Goal: Transaction & Acquisition: Book appointment/travel/reservation

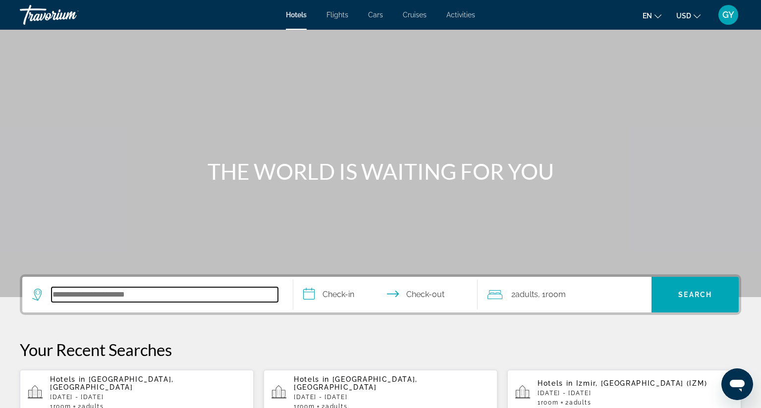
click at [102, 293] on input "Search hotel destination" at bounding box center [165, 294] width 226 height 15
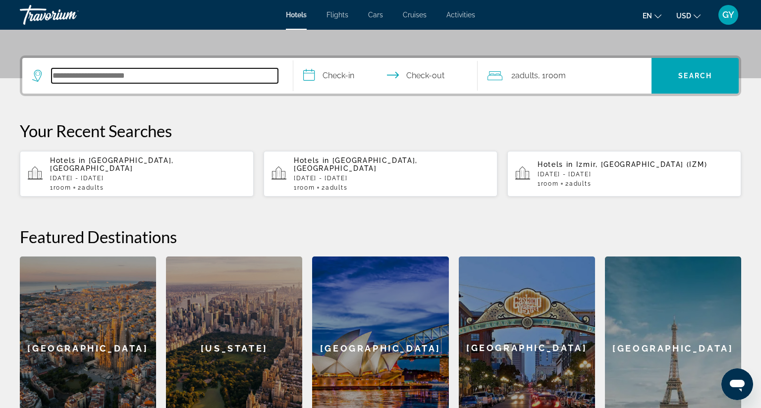
scroll to position [242, 0]
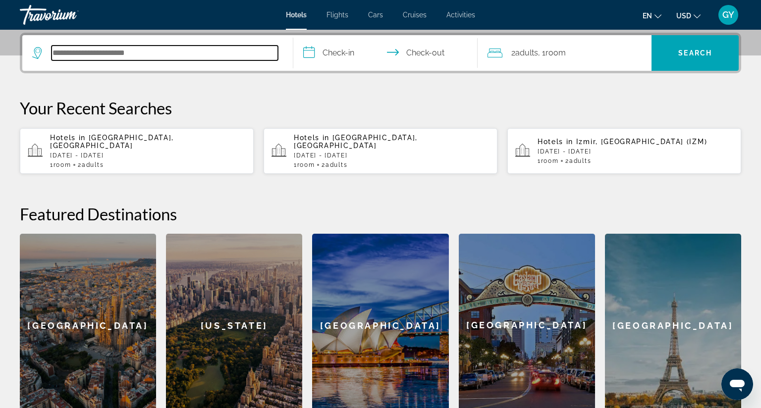
click at [66, 50] on input "Search hotel destination" at bounding box center [165, 53] width 226 height 15
click at [59, 49] on input "Search hotel destination" at bounding box center [165, 53] width 226 height 15
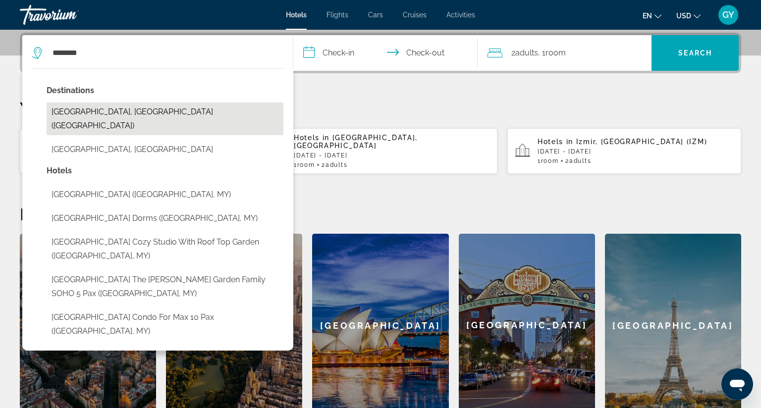
click at [115, 111] on button "[GEOGRAPHIC_DATA], [GEOGRAPHIC_DATA] ([GEOGRAPHIC_DATA])" at bounding box center [165, 119] width 237 height 33
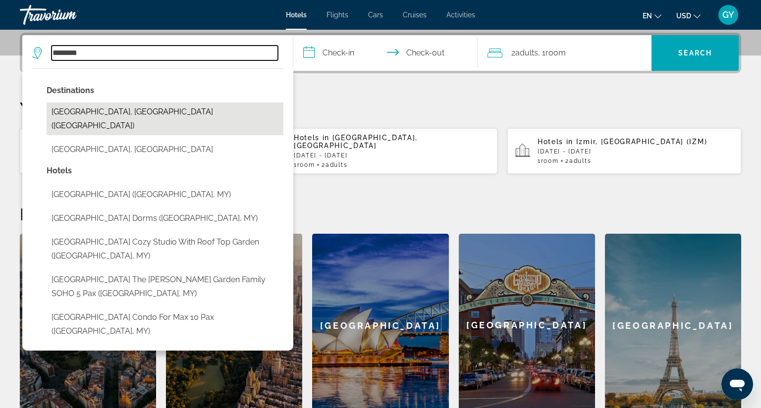
type input "**********"
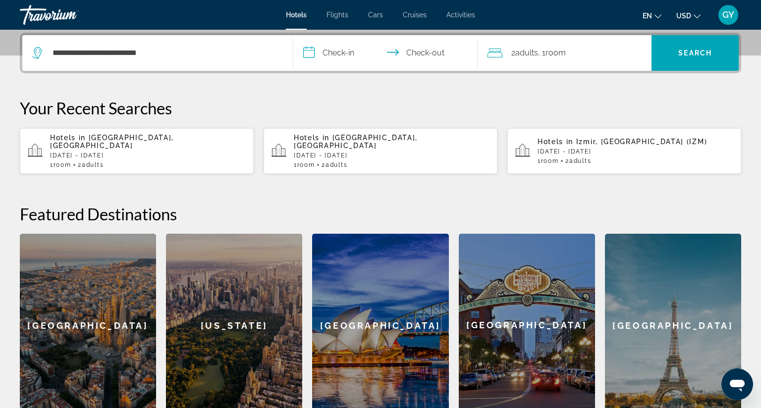
click at [306, 51] on input "**********" at bounding box center [387, 54] width 188 height 39
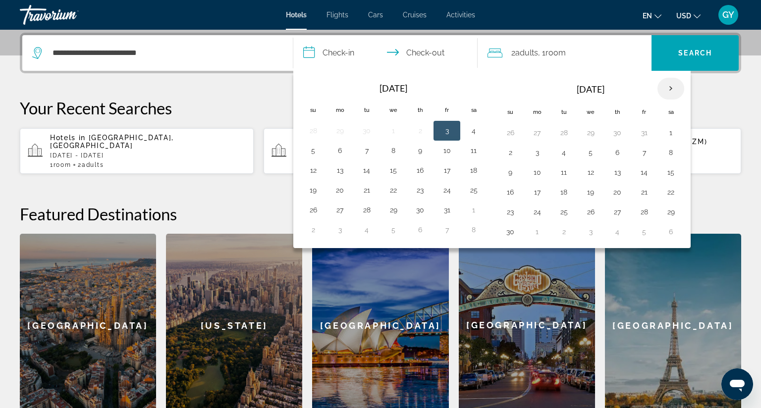
click at [664, 85] on th "Next month" at bounding box center [670, 89] width 27 height 22
click at [505, 191] on button "15" at bounding box center [510, 192] width 16 height 14
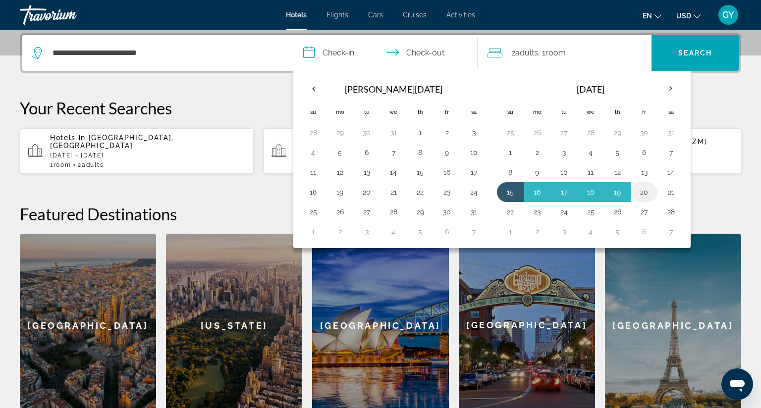
click at [642, 191] on button "20" at bounding box center [644, 192] width 16 height 14
type input "**********"
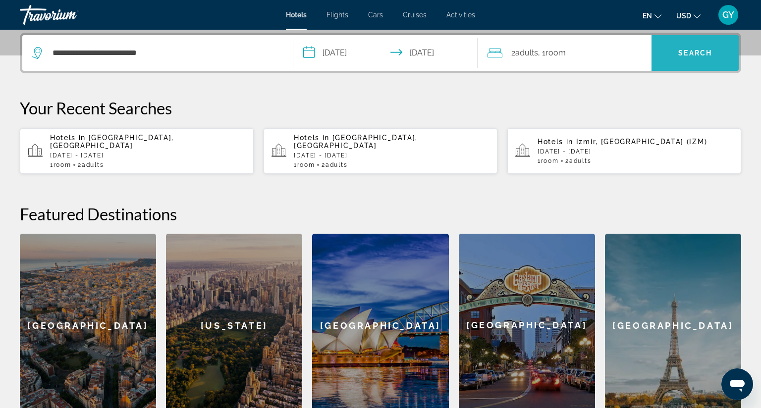
click at [654, 62] on span "Search" at bounding box center [694, 53] width 87 height 24
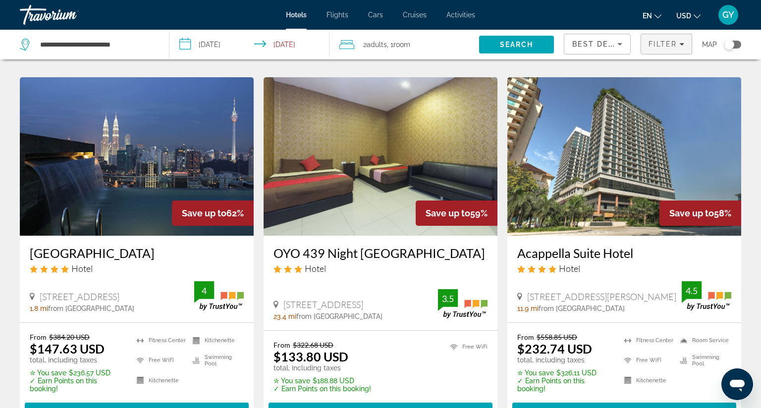
scroll to position [805, 0]
click at [118, 128] on img "Main content" at bounding box center [137, 156] width 234 height 159
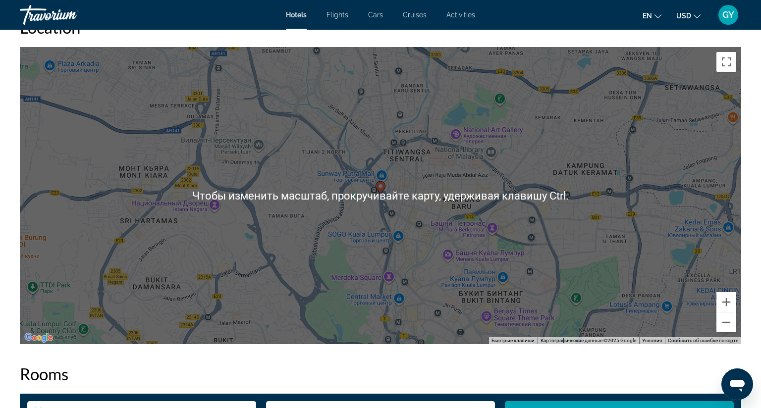
scroll to position [951, 0]
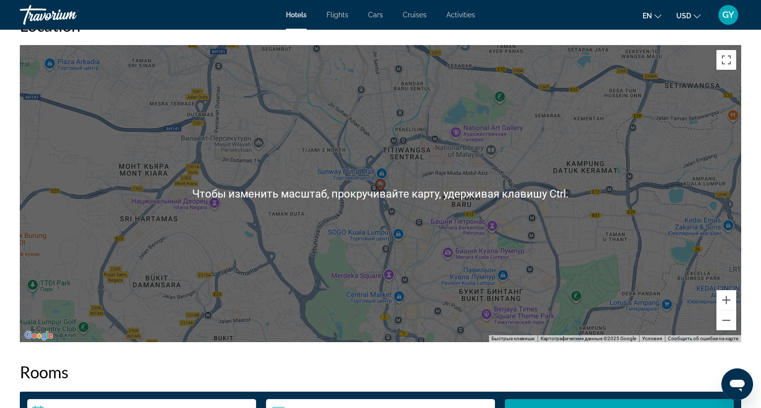
click at [136, 207] on div "Чтобы активировать перетаскивание с помощью клавиатуры, нажмите Alt + Ввод. Пос…" at bounding box center [380, 193] width 721 height 297
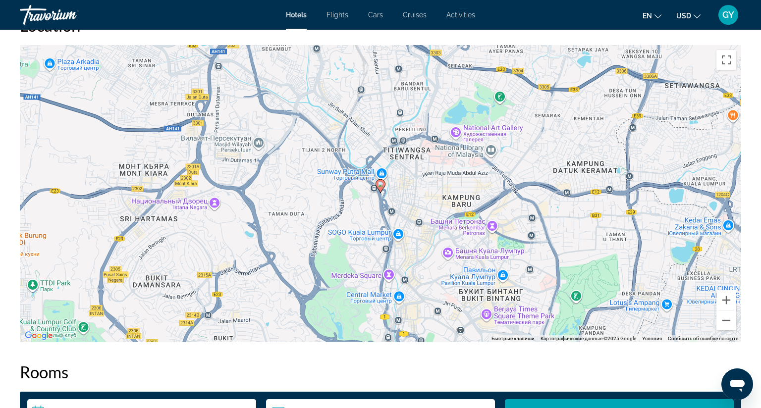
click at [136, 207] on div "Чтобы активировать перетаскивание с помощью клавиатуры, нажмите Alt + Ввод. Пос…" at bounding box center [380, 193] width 721 height 297
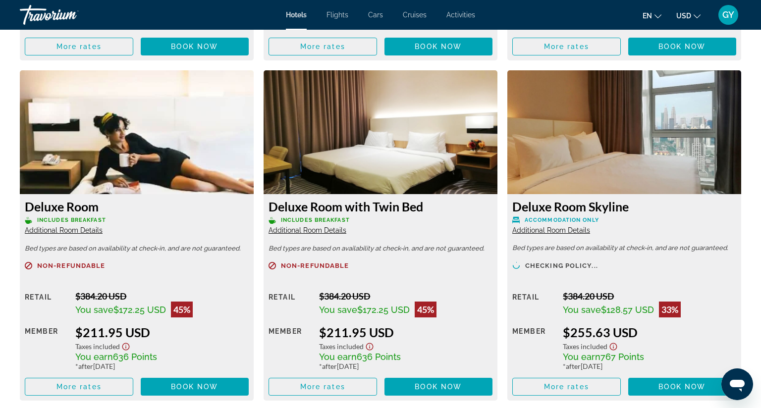
scroll to position [1675, 0]
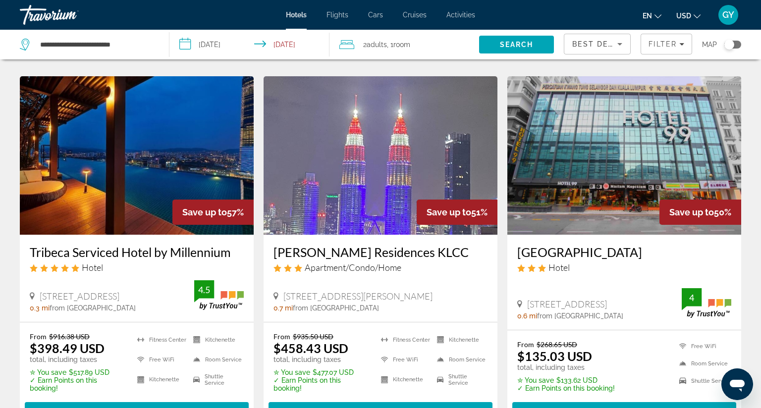
scroll to position [1178, 0]
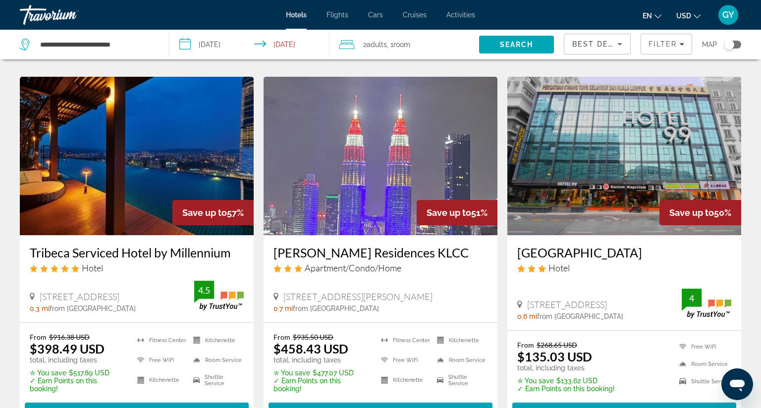
click at [166, 110] on img "Main content" at bounding box center [137, 156] width 234 height 159
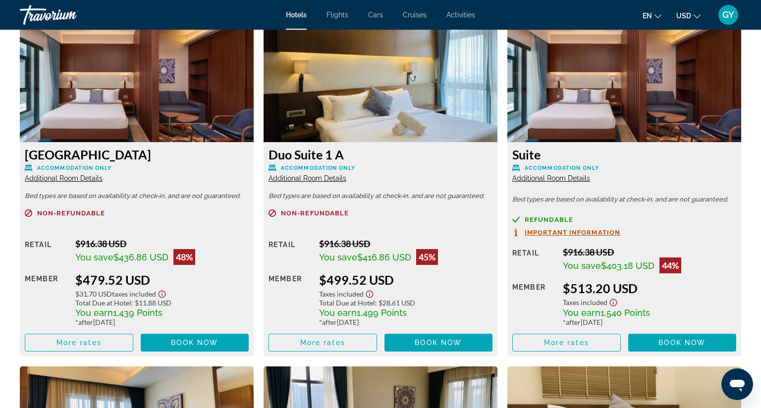
scroll to position [1732, 0]
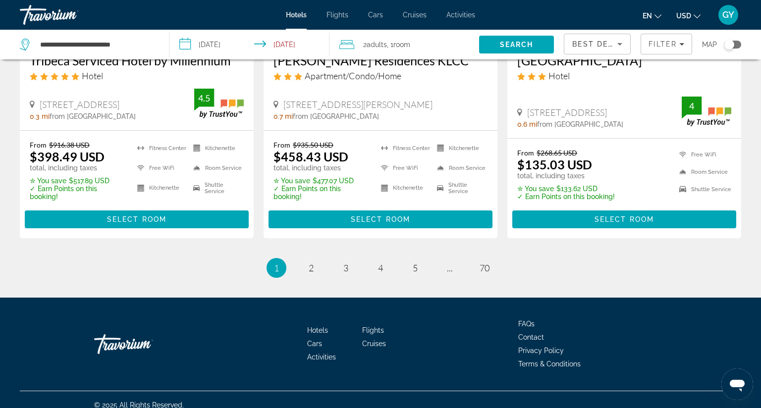
scroll to position [1372, 0]
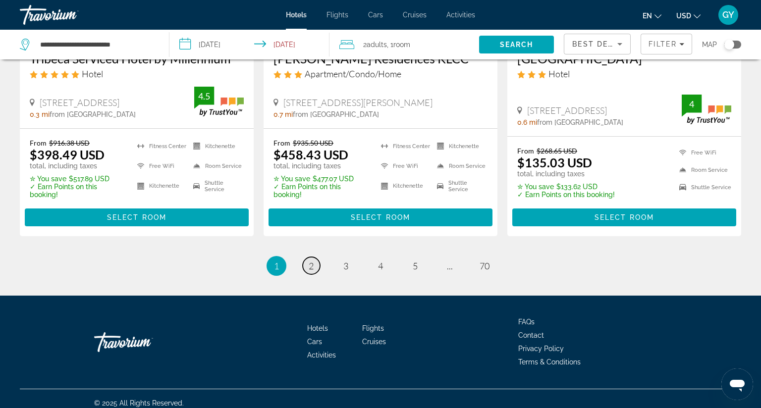
click at [310, 257] on link "page 2" at bounding box center [311, 265] width 17 height 17
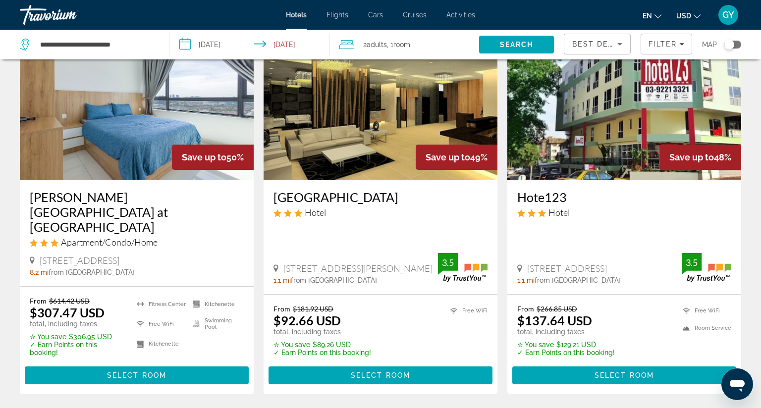
scroll to position [73, 0]
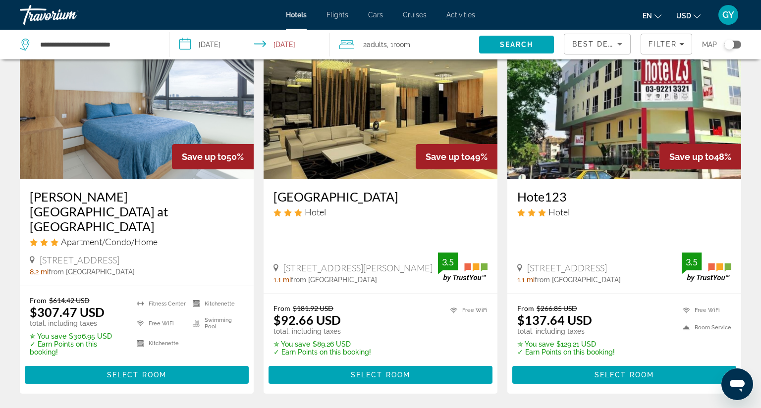
click at [349, 95] on img "Main content" at bounding box center [381, 100] width 234 height 159
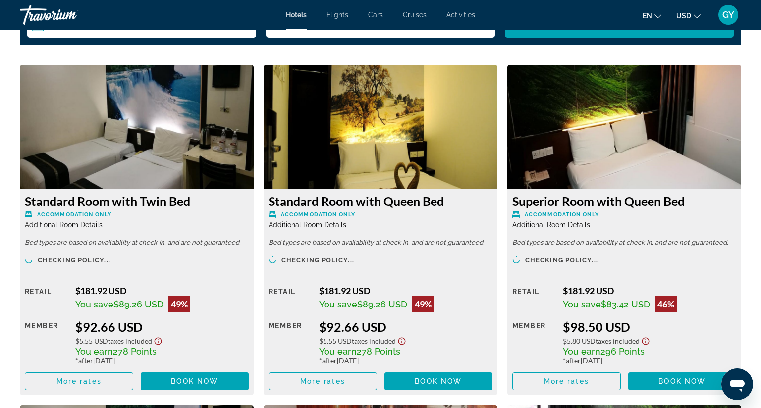
scroll to position [1339, 0]
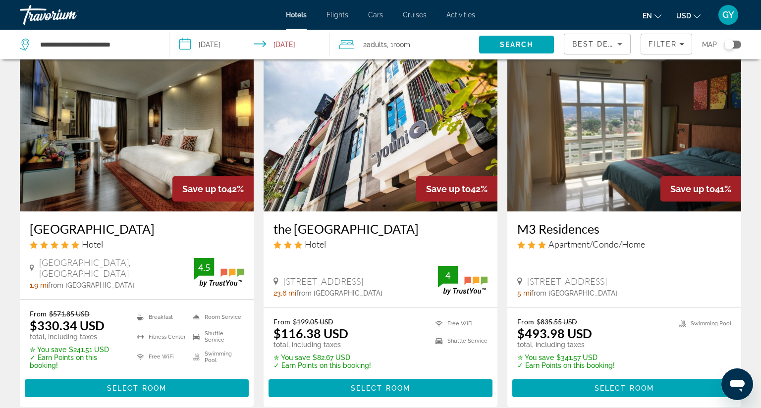
scroll to position [1189, 0]
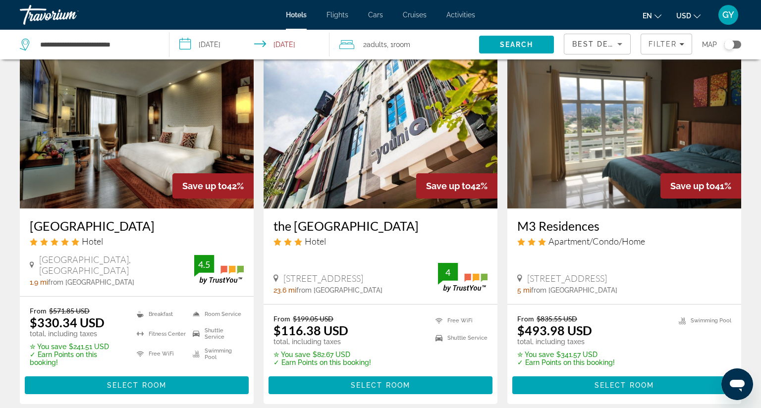
click at [163, 139] on img "Main content" at bounding box center [137, 129] width 234 height 159
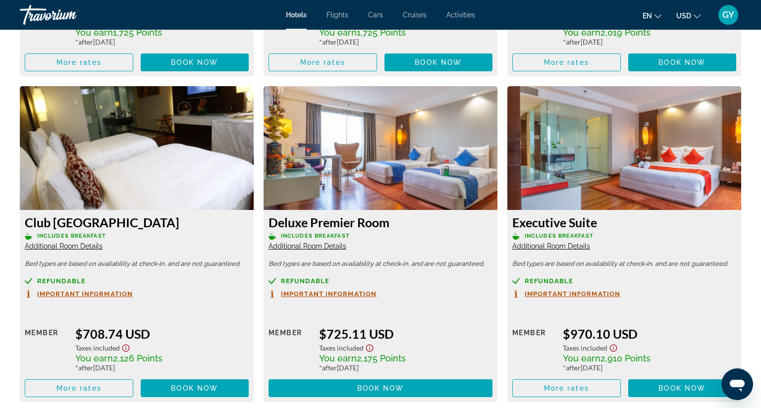
scroll to position [2326, 0]
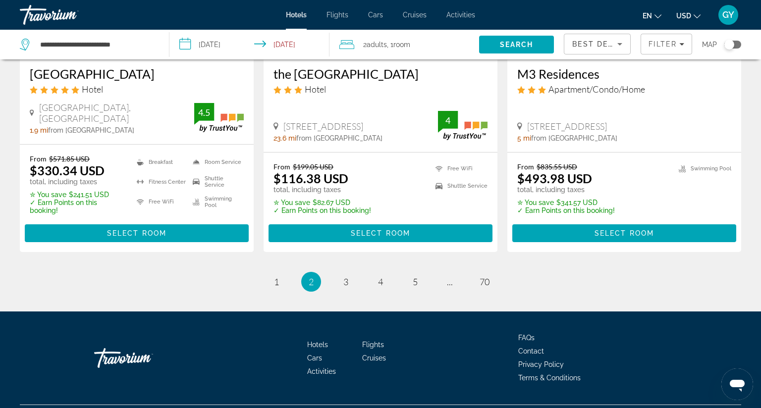
scroll to position [1342, 0]
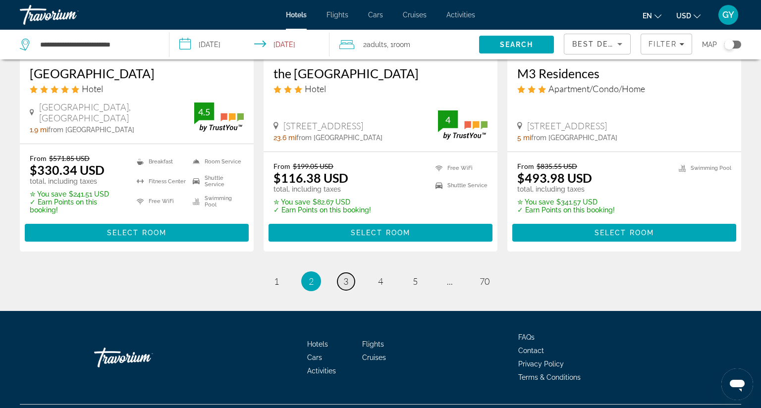
click at [343, 276] on span "3" at bounding box center [345, 281] width 5 height 11
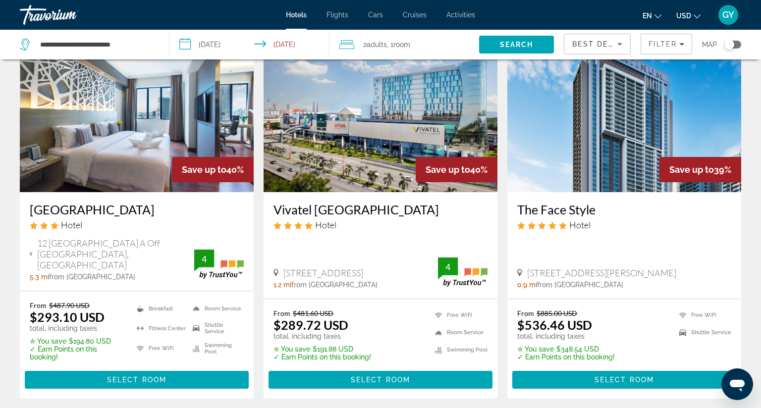
scroll to position [61, 0]
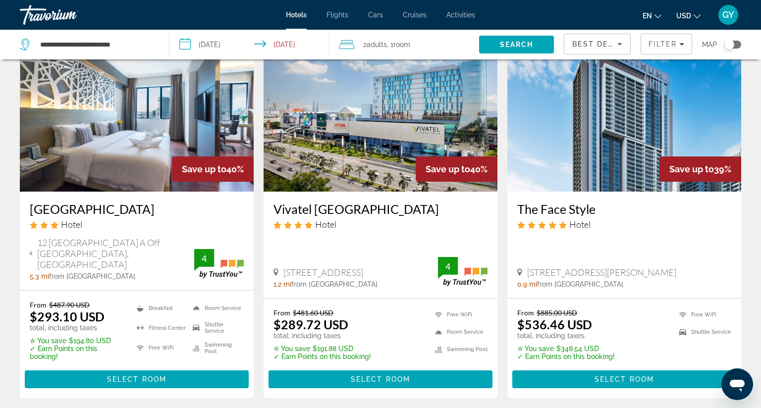
click at [124, 154] on img "Main content" at bounding box center [137, 112] width 234 height 159
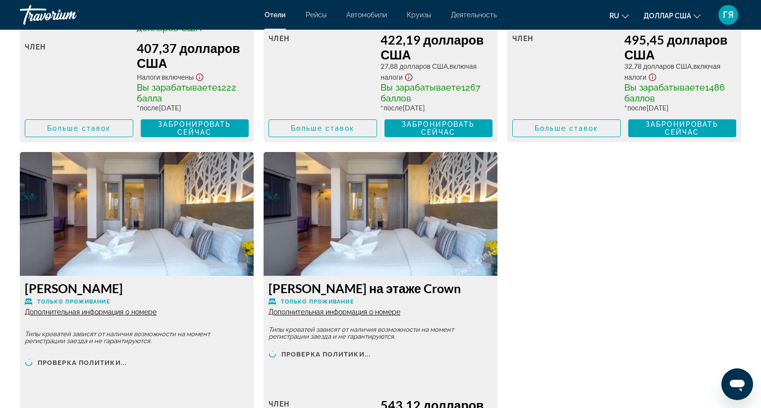
scroll to position [2053, 0]
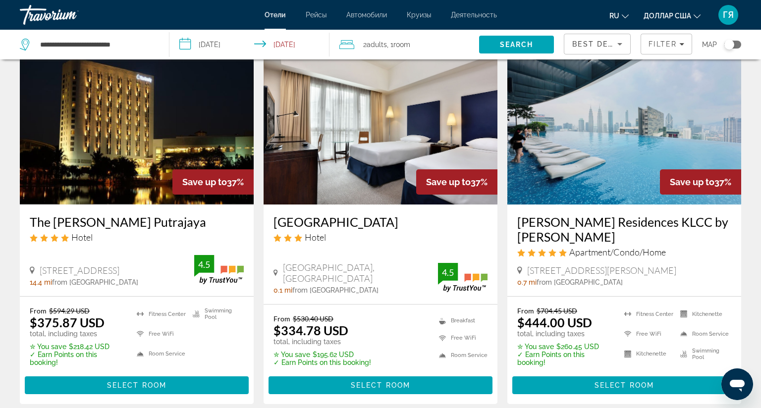
scroll to position [451, 0]
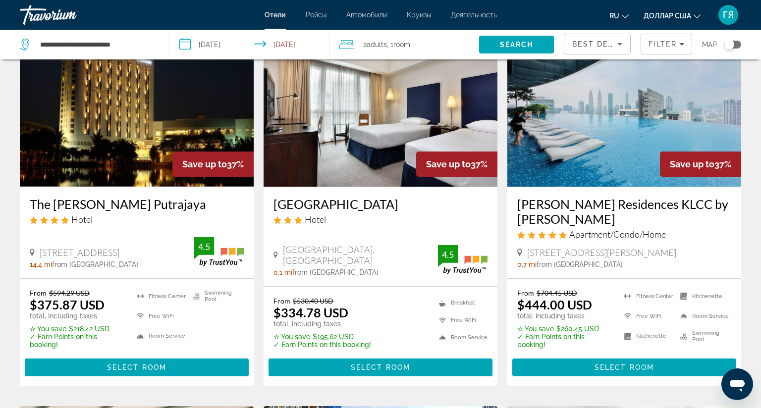
click at [544, 140] on img "Основное содержание" at bounding box center [624, 107] width 234 height 159
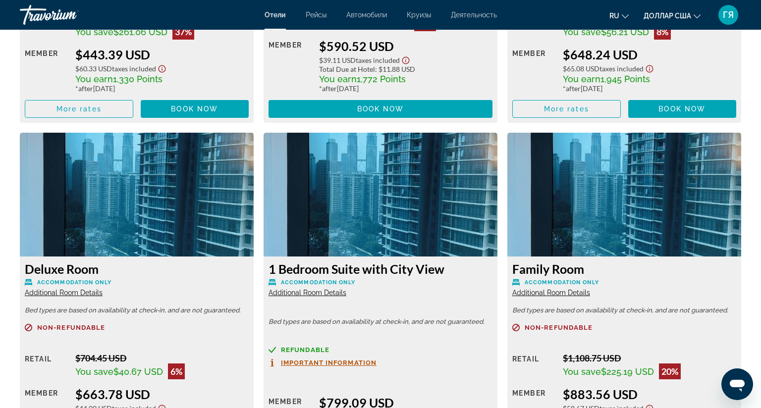
scroll to position [1605, 0]
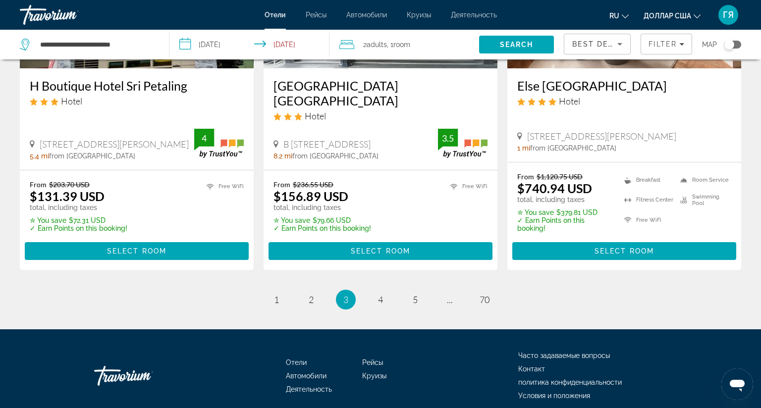
scroll to position [1326, 0]
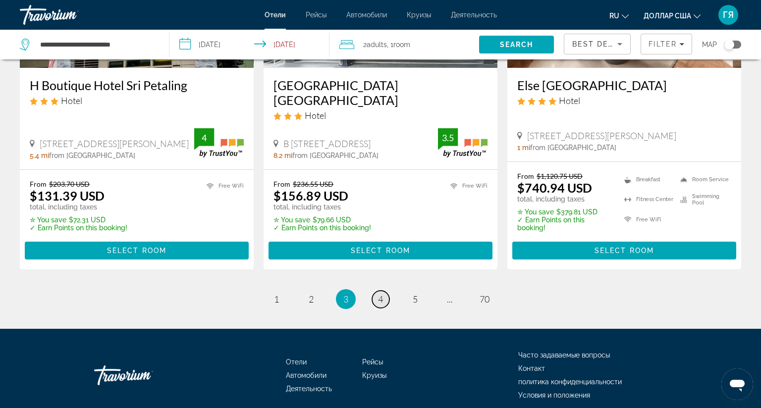
click at [379, 294] on span "4" at bounding box center [380, 299] width 5 height 11
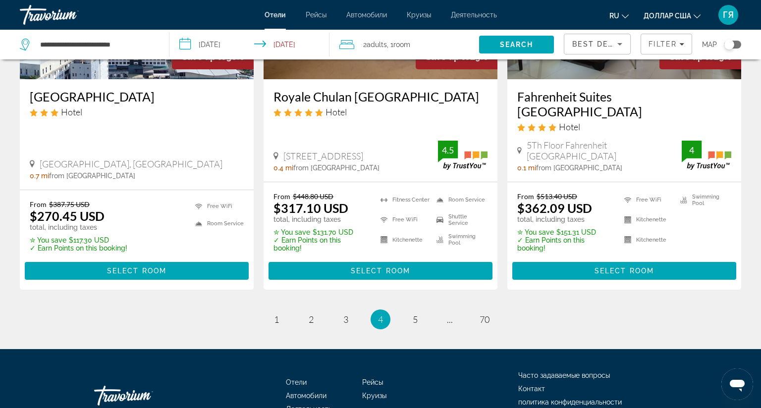
scroll to position [1306, 0]
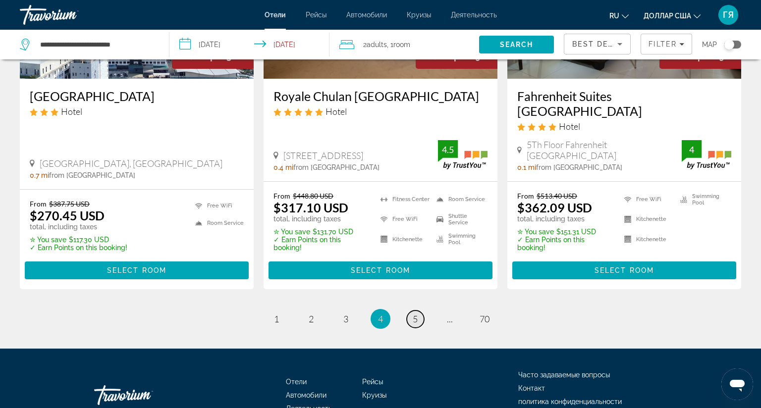
click at [413, 314] on span "5" at bounding box center [415, 319] width 5 height 11
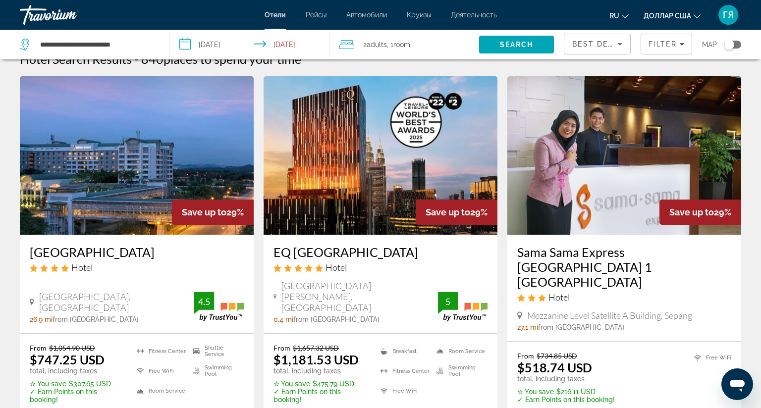
scroll to position [53, 0]
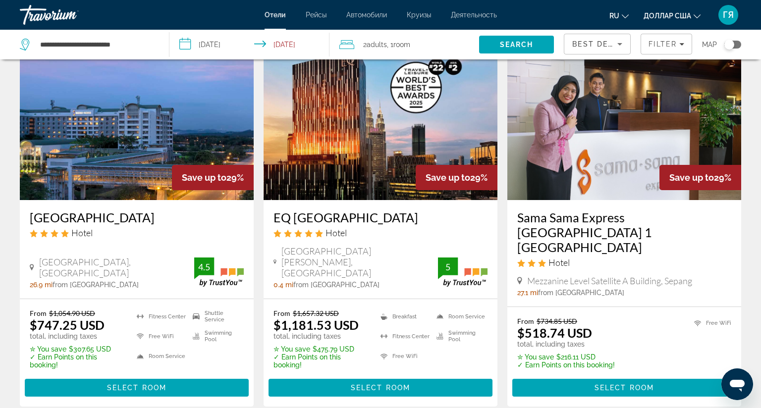
click at [332, 174] on img "Основное содержание" at bounding box center [381, 121] width 234 height 159
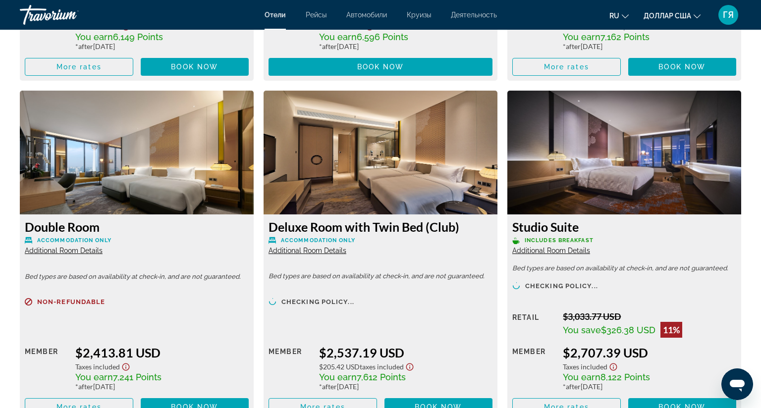
scroll to position [3049, 0]
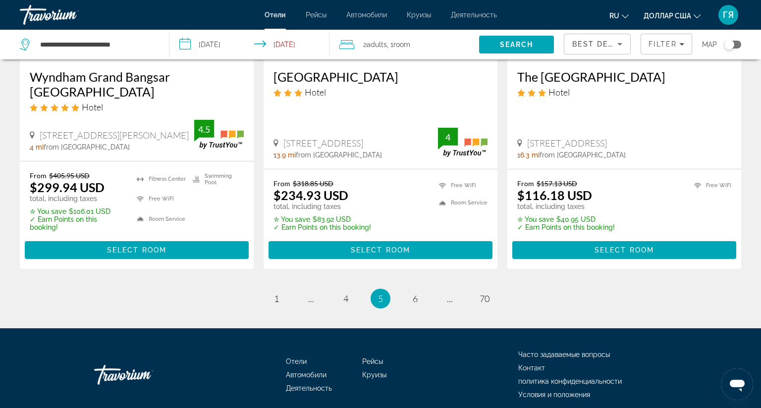
scroll to position [1325, 0]
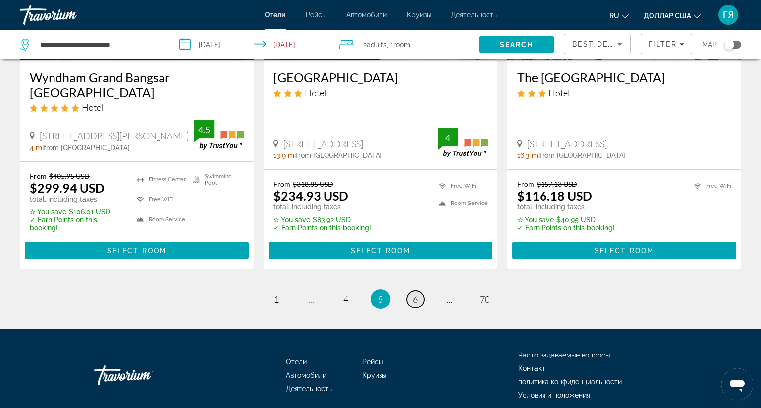
click at [413, 297] on span "6" at bounding box center [415, 299] width 5 height 11
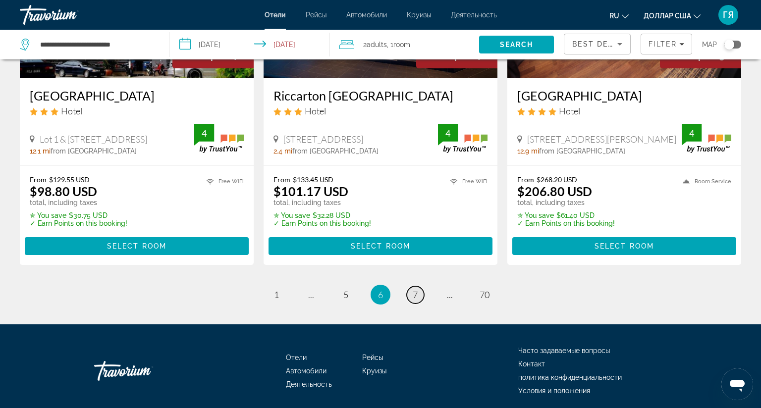
scroll to position [1314, 0]
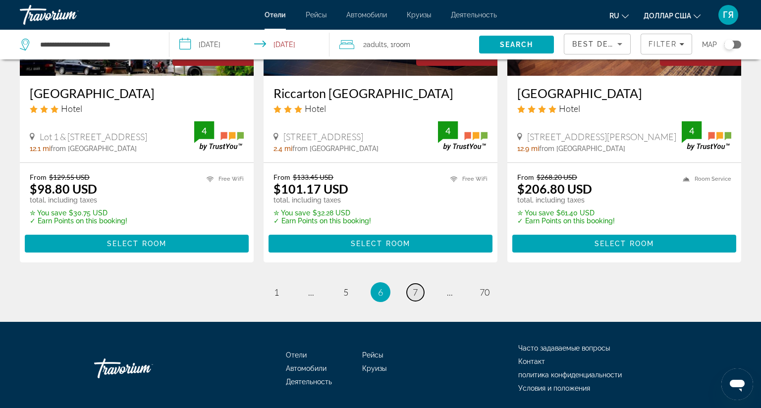
click at [413, 287] on span "7" at bounding box center [415, 292] width 5 height 11
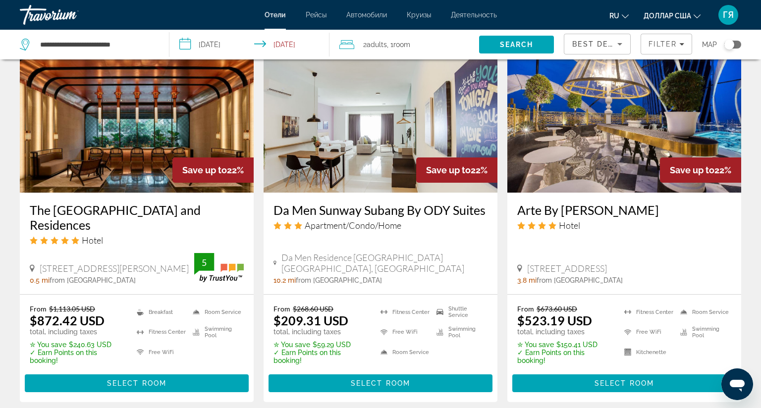
scroll to position [805, 0]
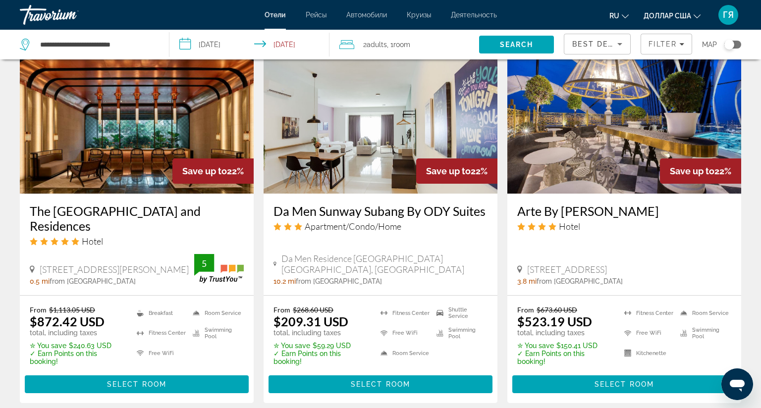
click at [583, 162] on img "Основное содержание" at bounding box center [624, 114] width 234 height 159
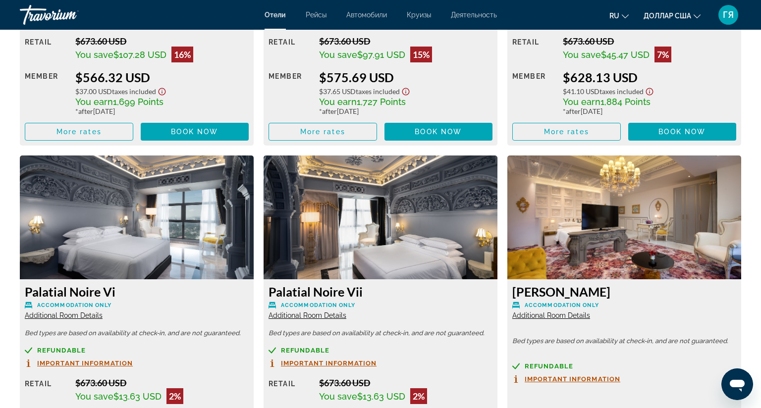
scroll to position [1933, 0]
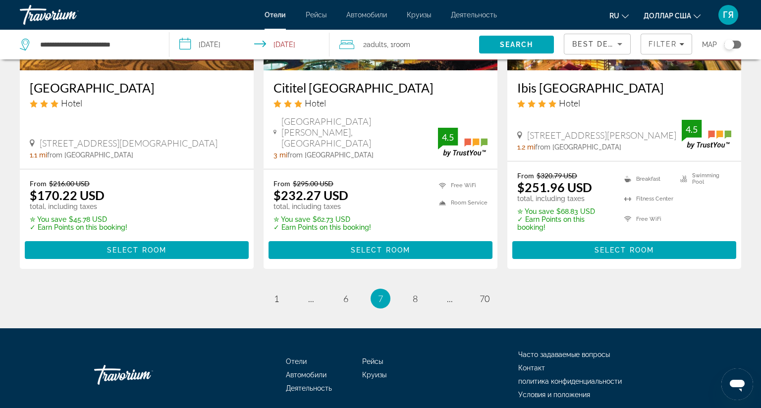
scroll to position [1316, 0]
click at [413, 293] on span "8" at bounding box center [415, 298] width 5 height 11
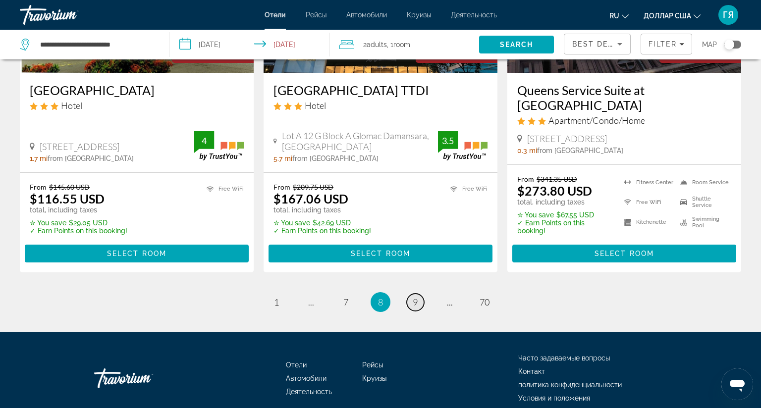
scroll to position [1331, 0]
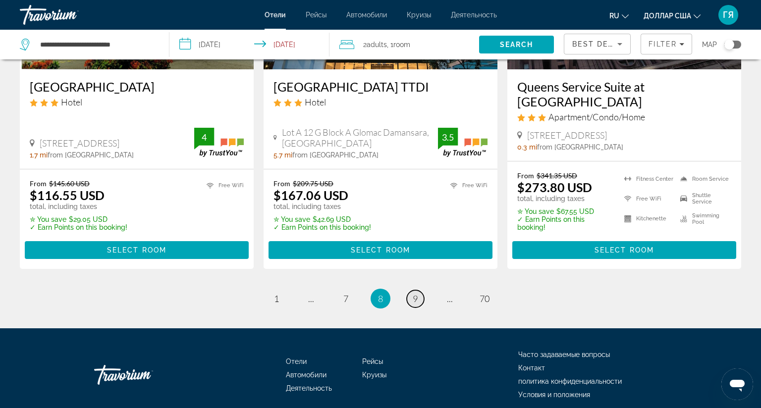
click at [413, 293] on span "9" at bounding box center [415, 298] width 5 height 11
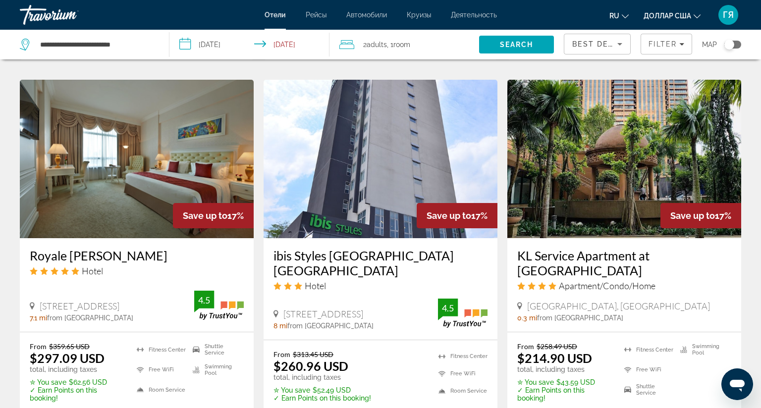
scroll to position [1148, 0]
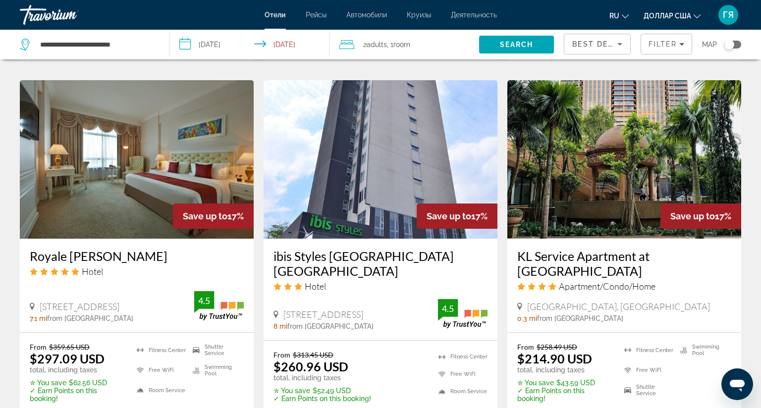
click at [609, 138] on img "Основное содержание" at bounding box center [624, 159] width 234 height 159
